Goal: Obtain resource: Obtain resource

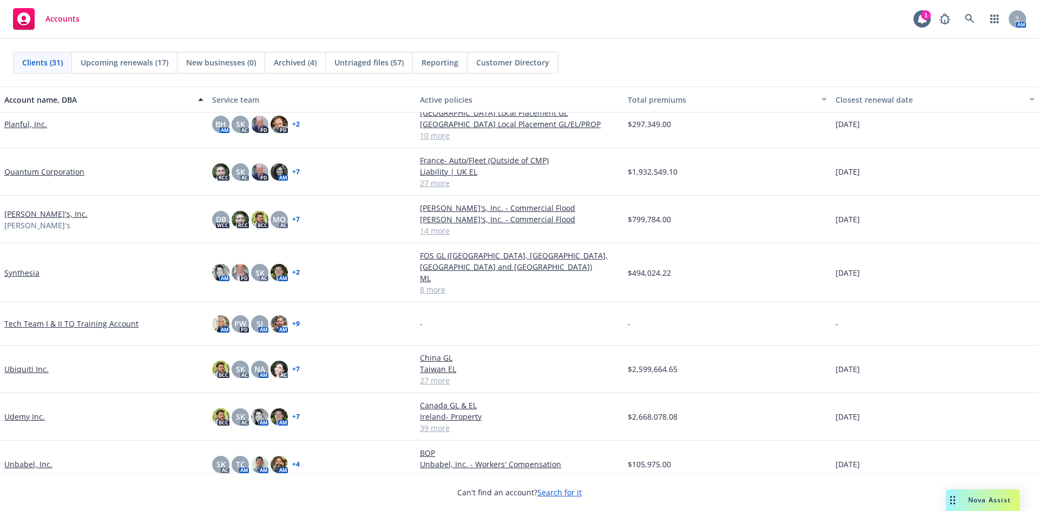
scroll to position [1015, 0]
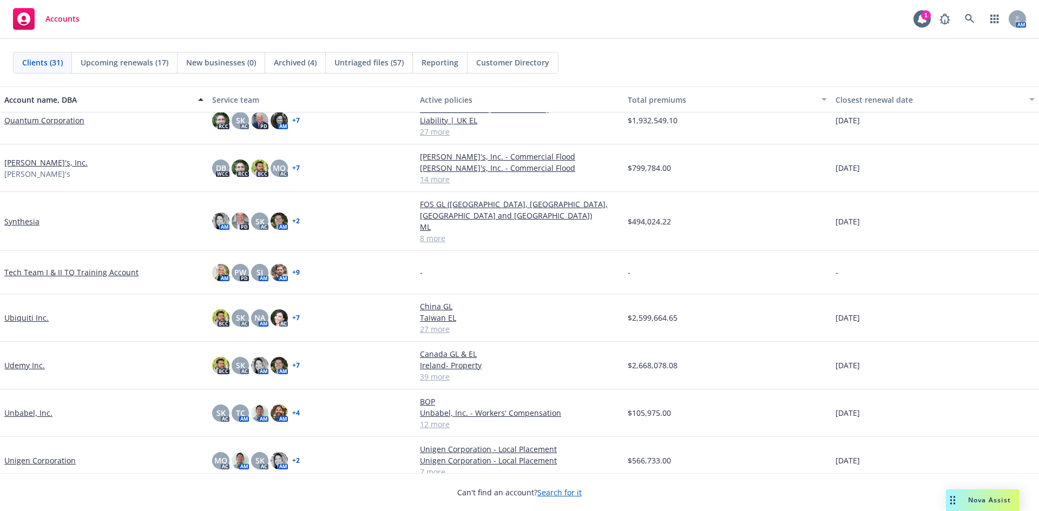
click at [25, 455] on link "Unigen Corporation" at bounding box center [39, 460] width 71 height 11
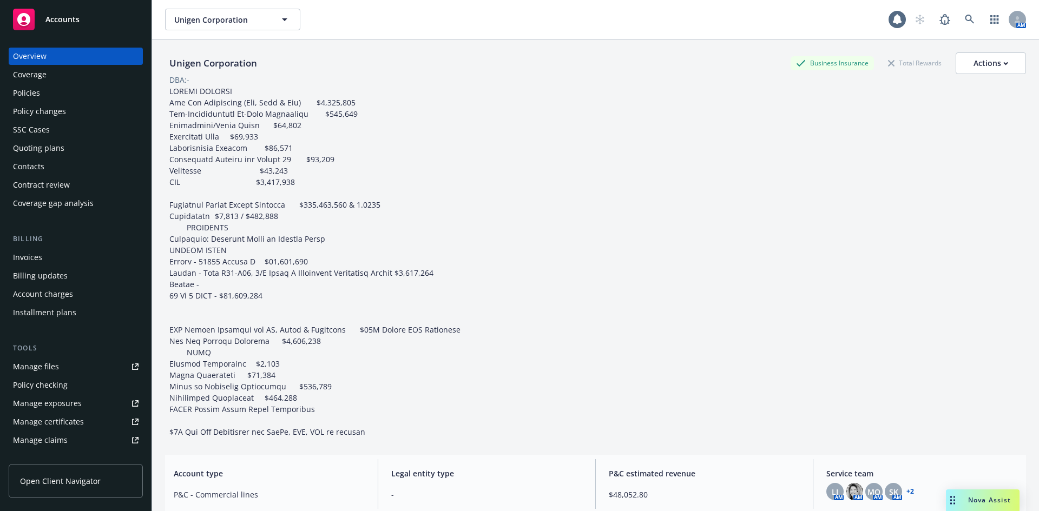
click at [23, 86] on div "Policies" at bounding box center [26, 92] width 27 height 17
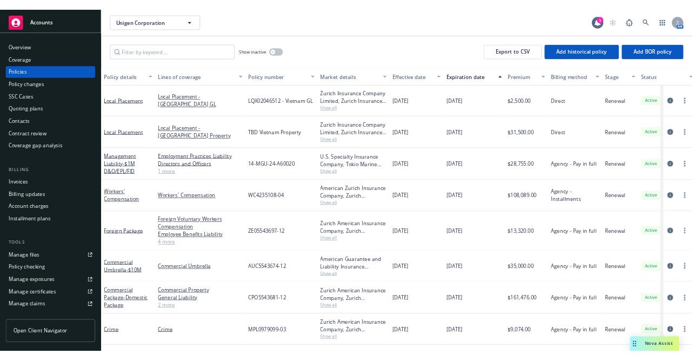
scroll to position [47, 0]
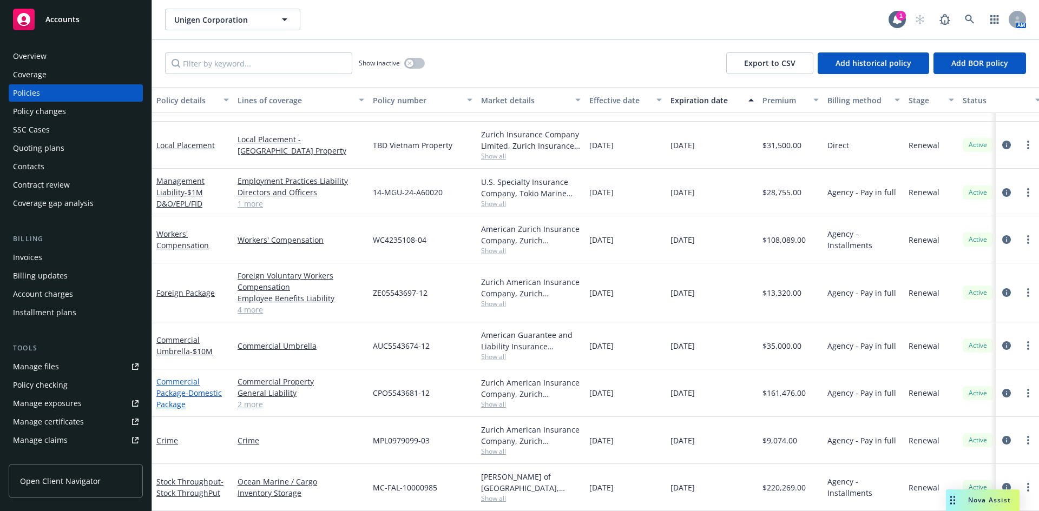
click at [183, 386] on link "Commercial Package - Domestic Package" at bounding box center [188, 393] width 65 height 33
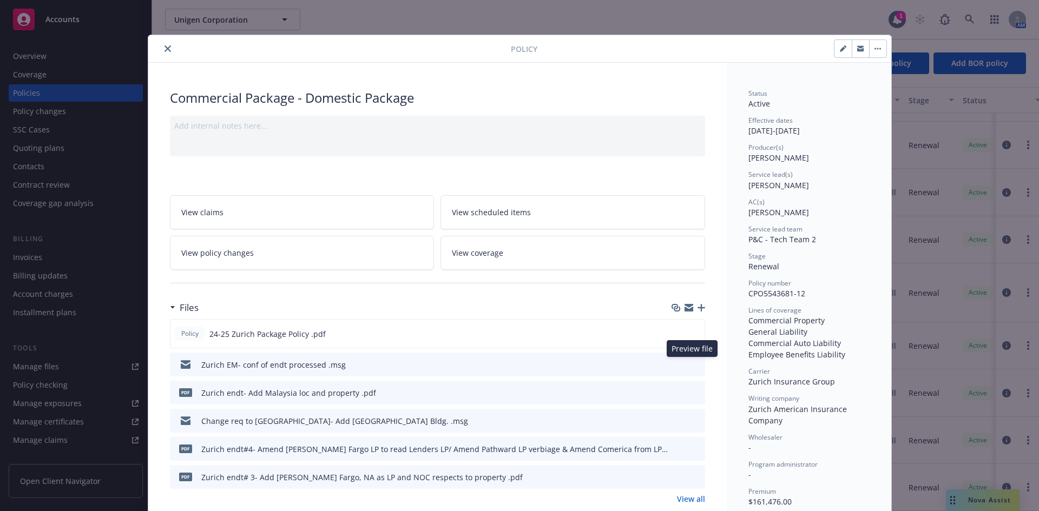
click at [686, 366] on div "Preview file Preview file" at bounding box center [687, 364] width 27 height 11
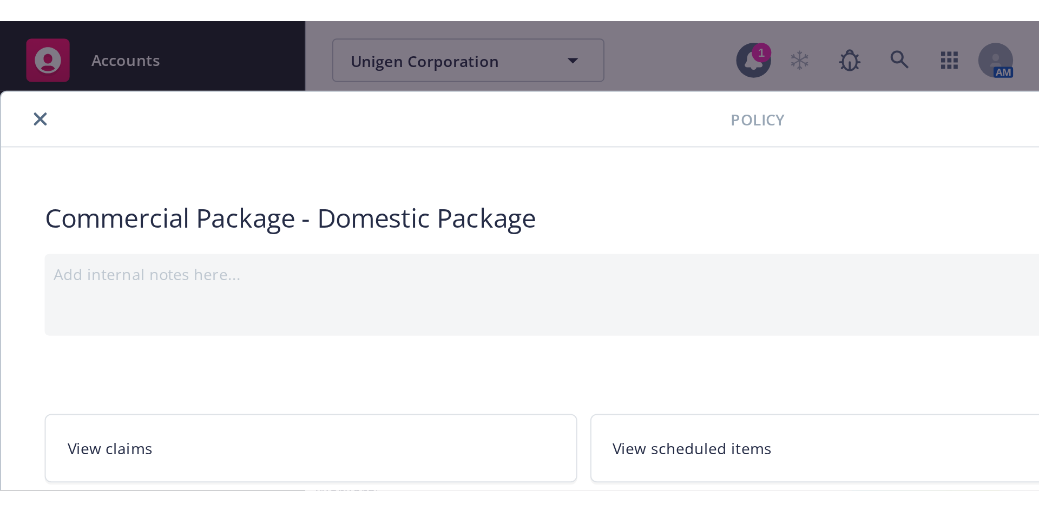
scroll to position [45, 0]
